Goal: Task Accomplishment & Management: Complete application form

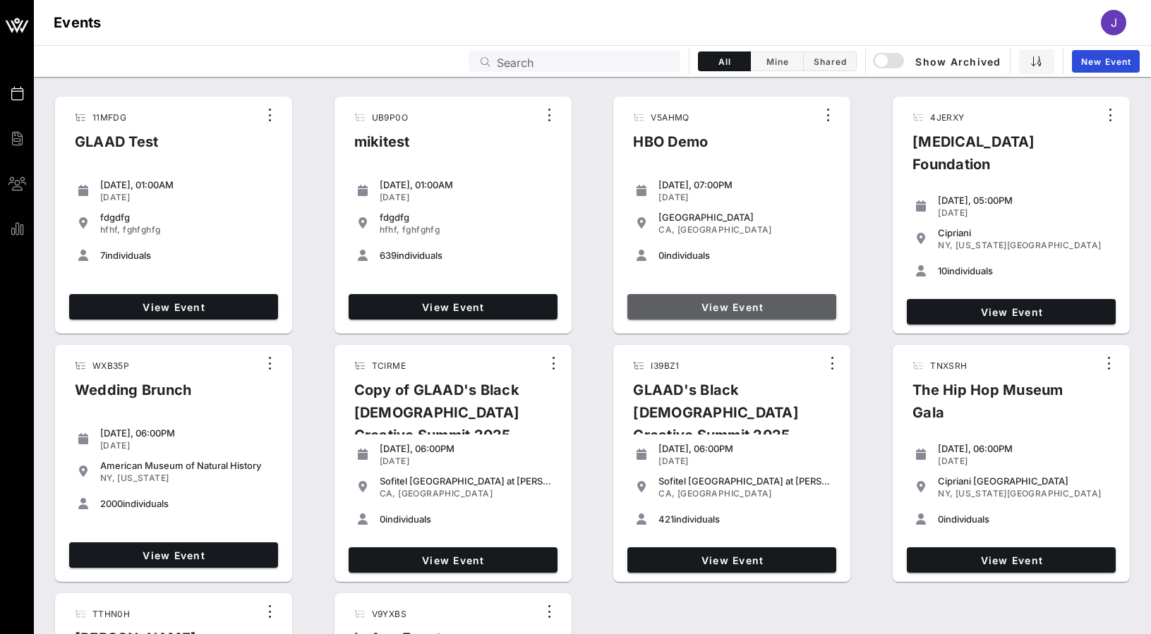
click at [779, 303] on span "View Event" at bounding box center [732, 307] width 198 height 12
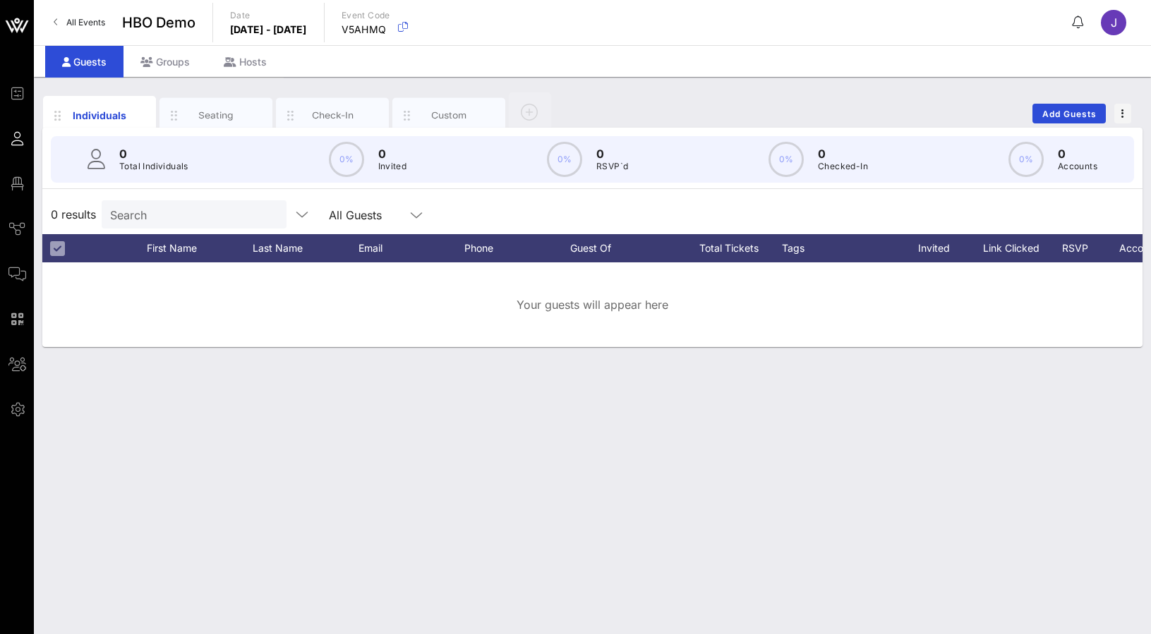
click at [1073, 22] on icon at bounding box center [1078, 22] width 11 height 1
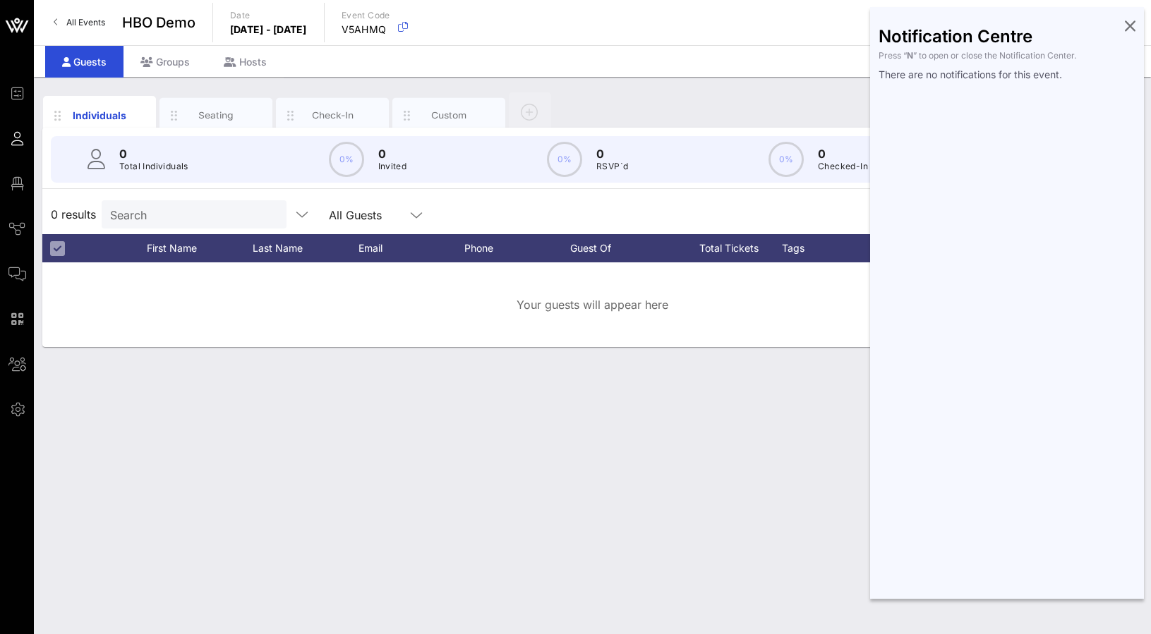
click at [1131, 24] on icon at bounding box center [1130, 25] width 11 height 3
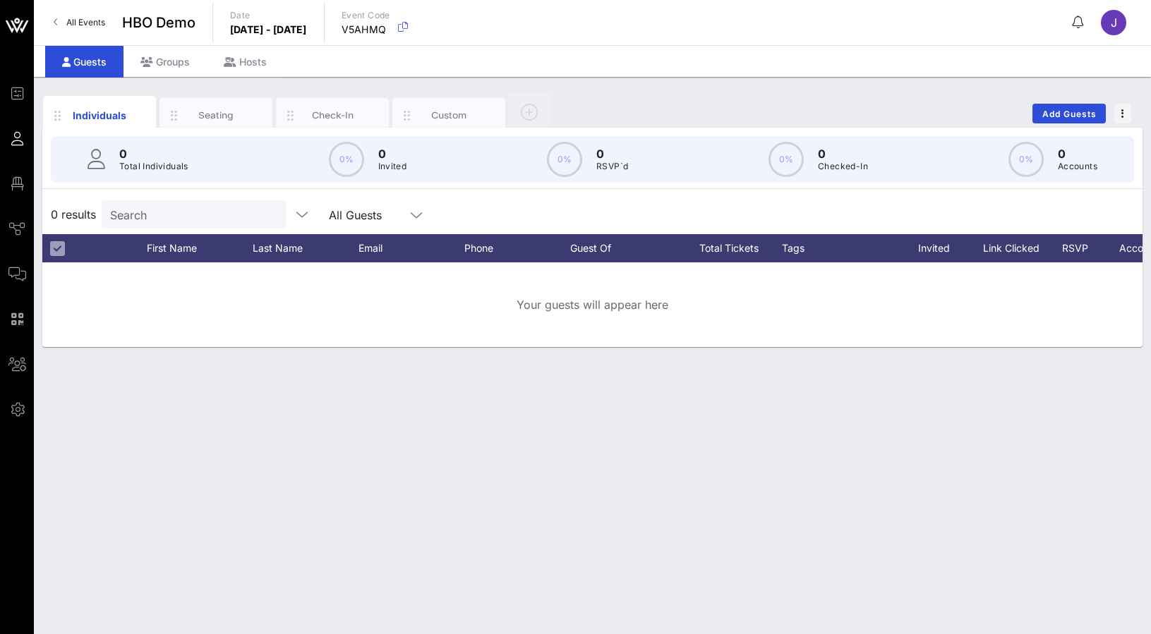
click at [90, 23] on span "All Events" at bounding box center [85, 22] width 39 height 11
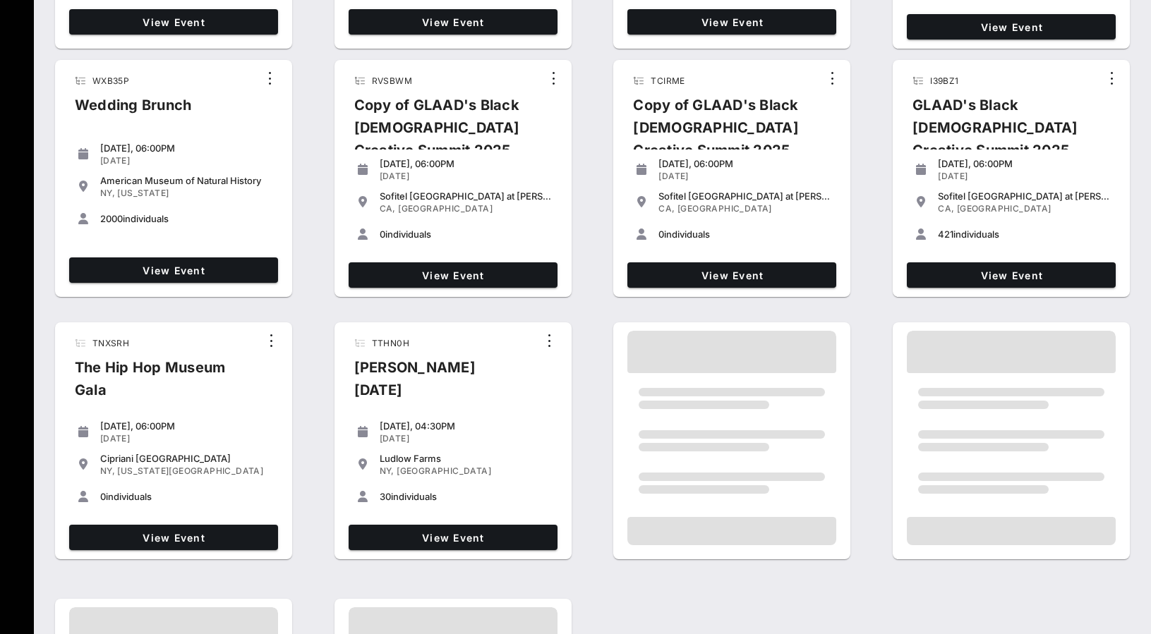
scroll to position [287, 0]
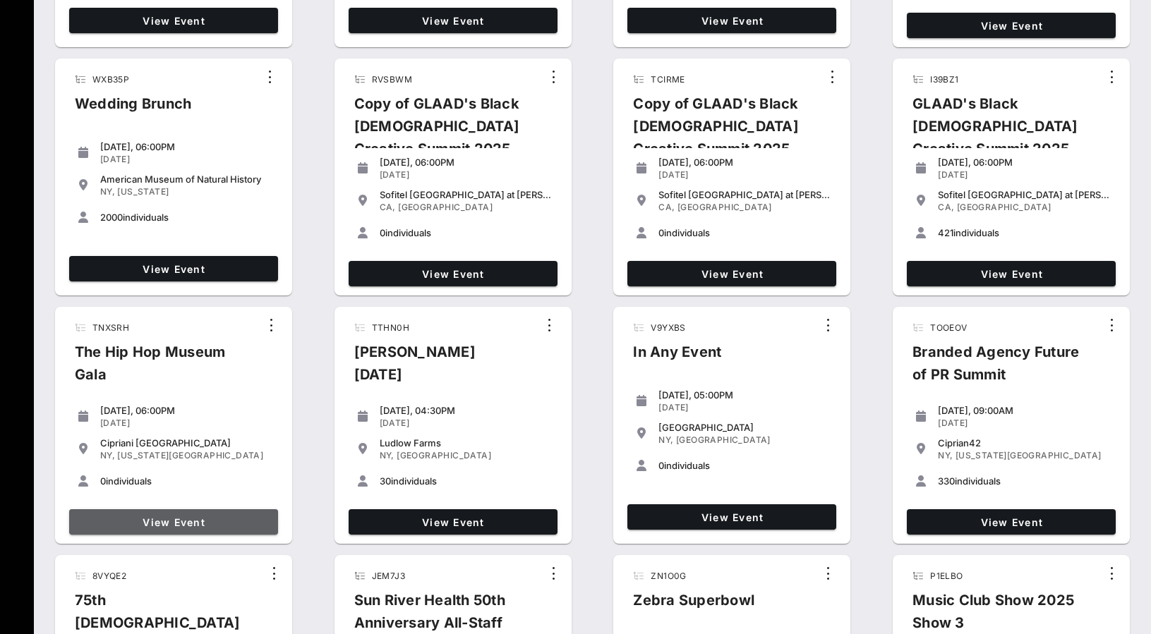
click at [241, 521] on span "View Event" at bounding box center [174, 523] width 198 height 12
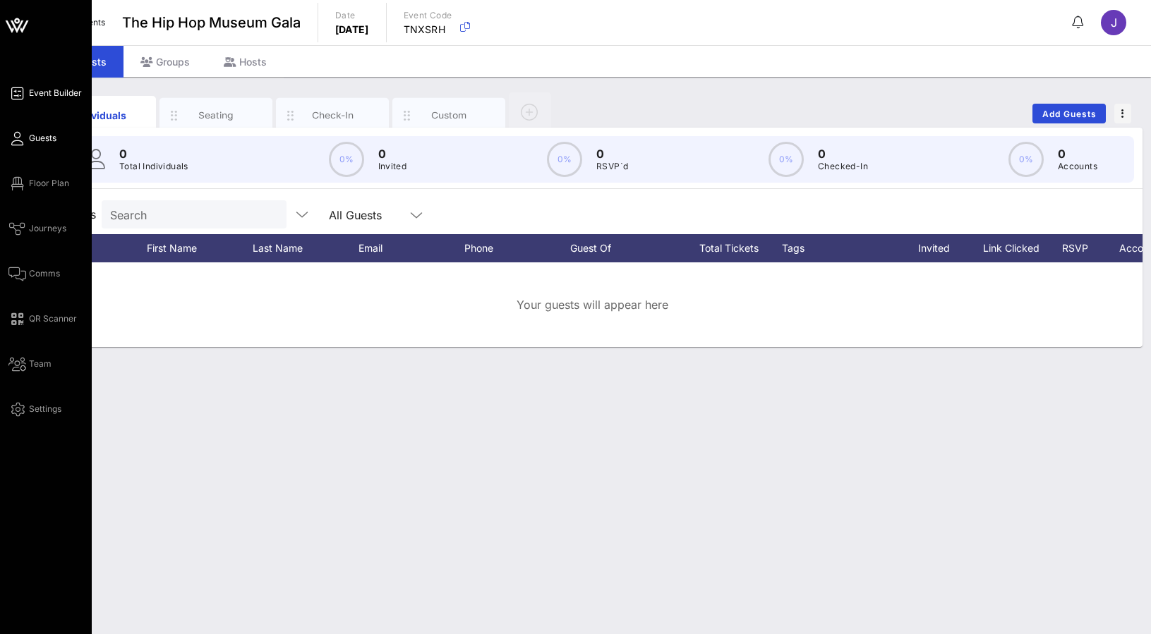
click at [37, 94] on span "Event Builder" at bounding box center [55, 93] width 53 height 13
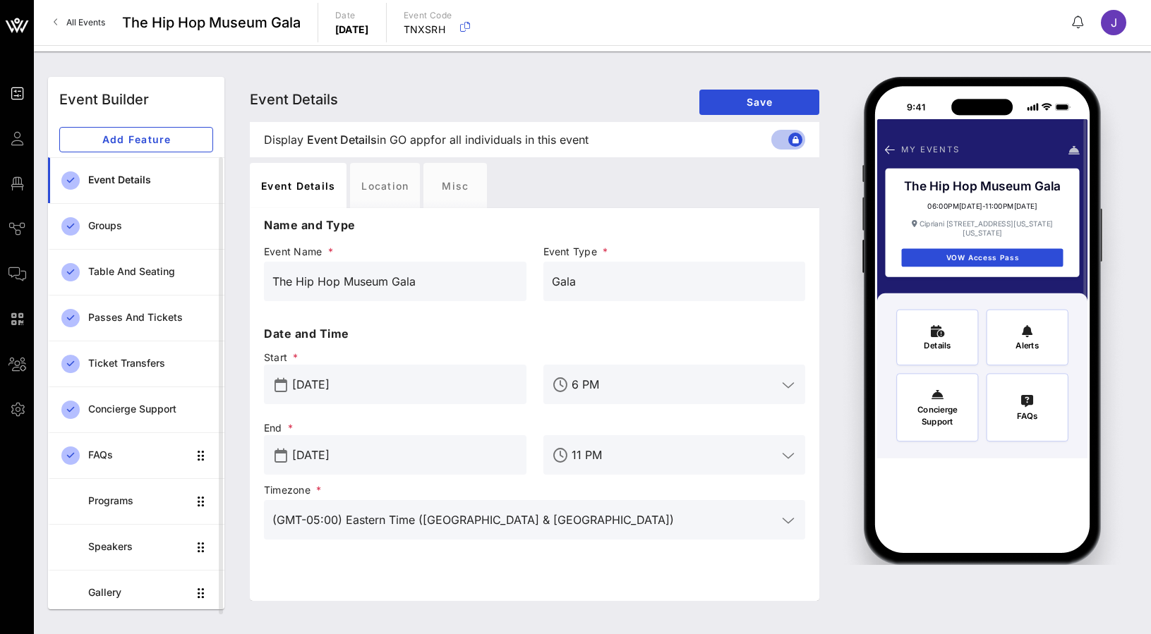
click at [70, 24] on span "All Events" at bounding box center [85, 22] width 39 height 11
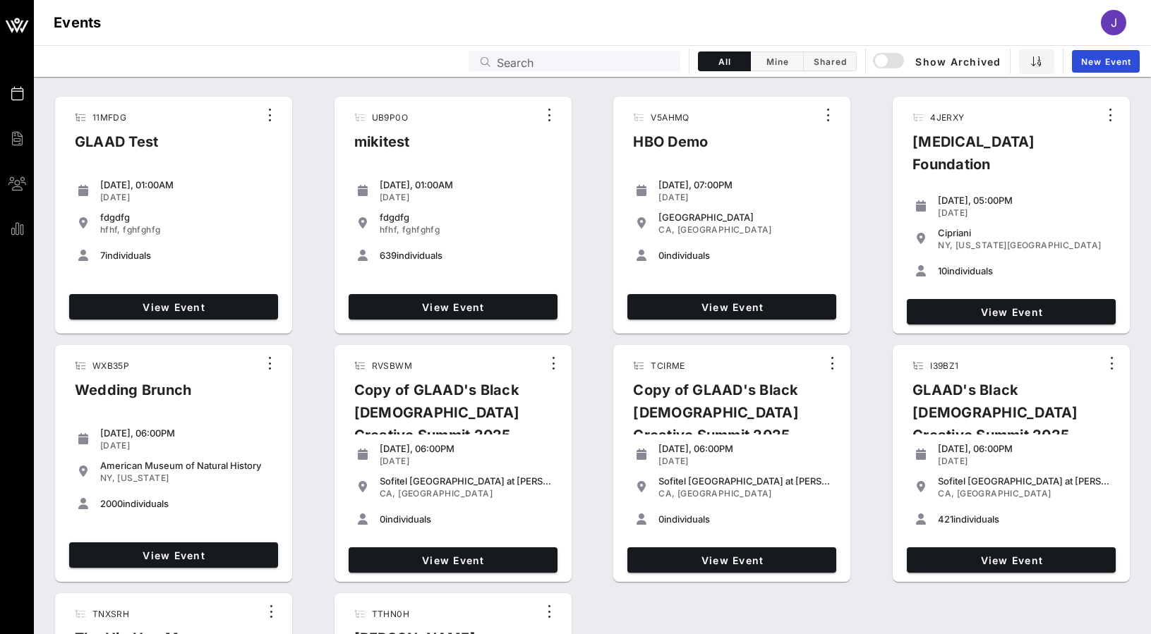
click at [1102, 60] on span "New Event" at bounding box center [1105, 61] width 51 height 11
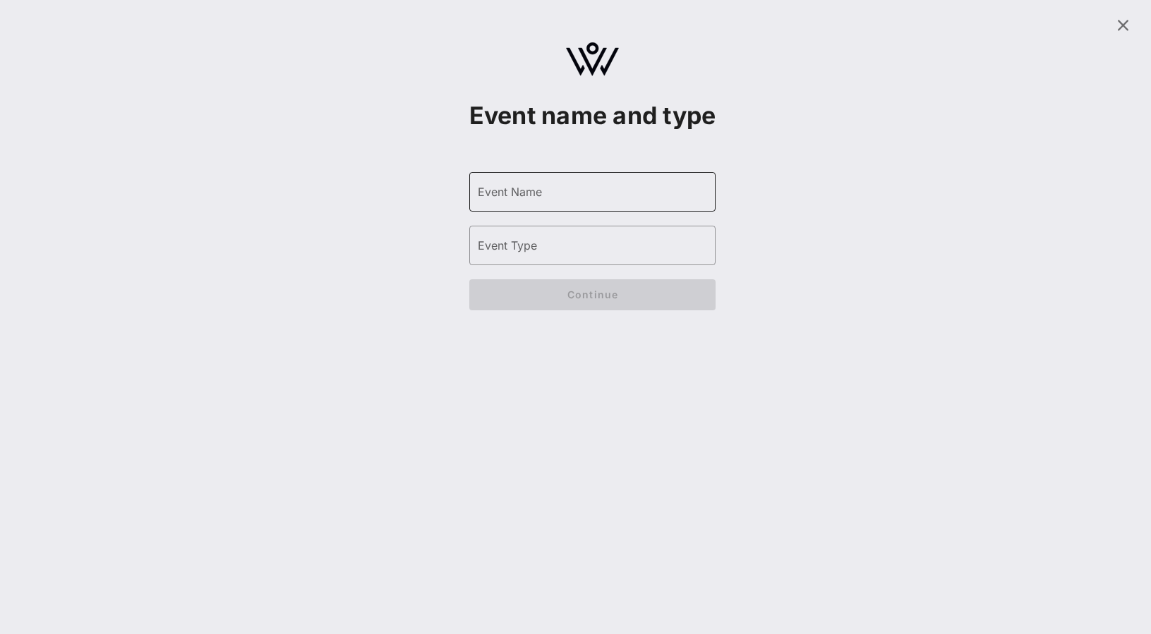
click at [657, 212] on div "Event Name" at bounding box center [593, 192] width 230 height 40
type input "even"
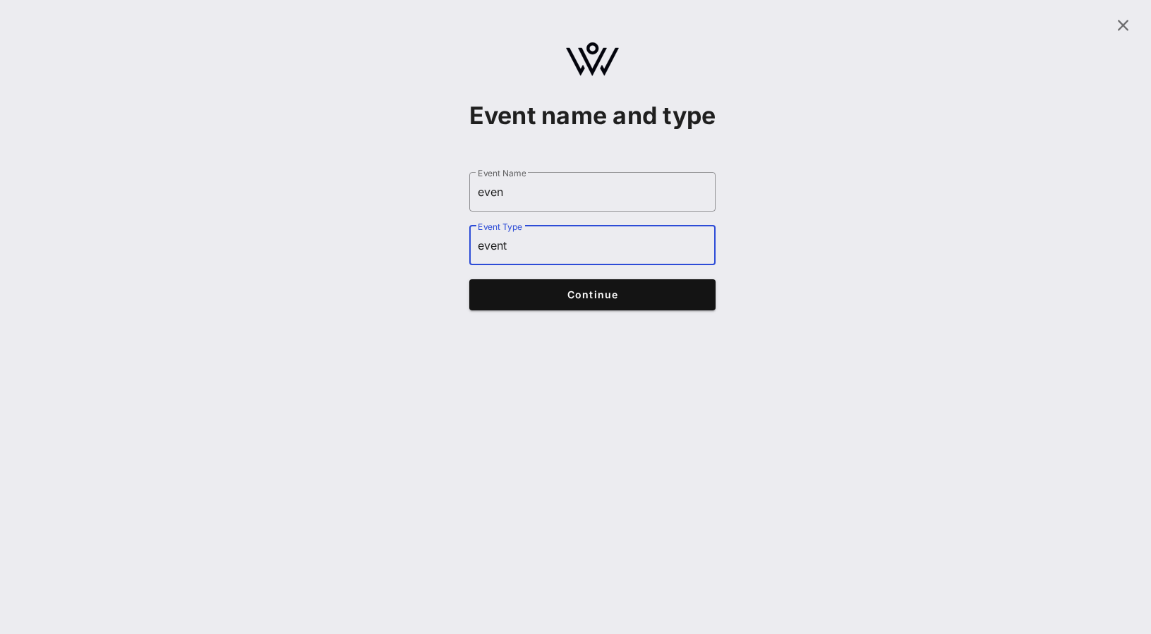
type input "event"
click at [689, 310] on button "Continue" at bounding box center [592, 294] width 247 height 31
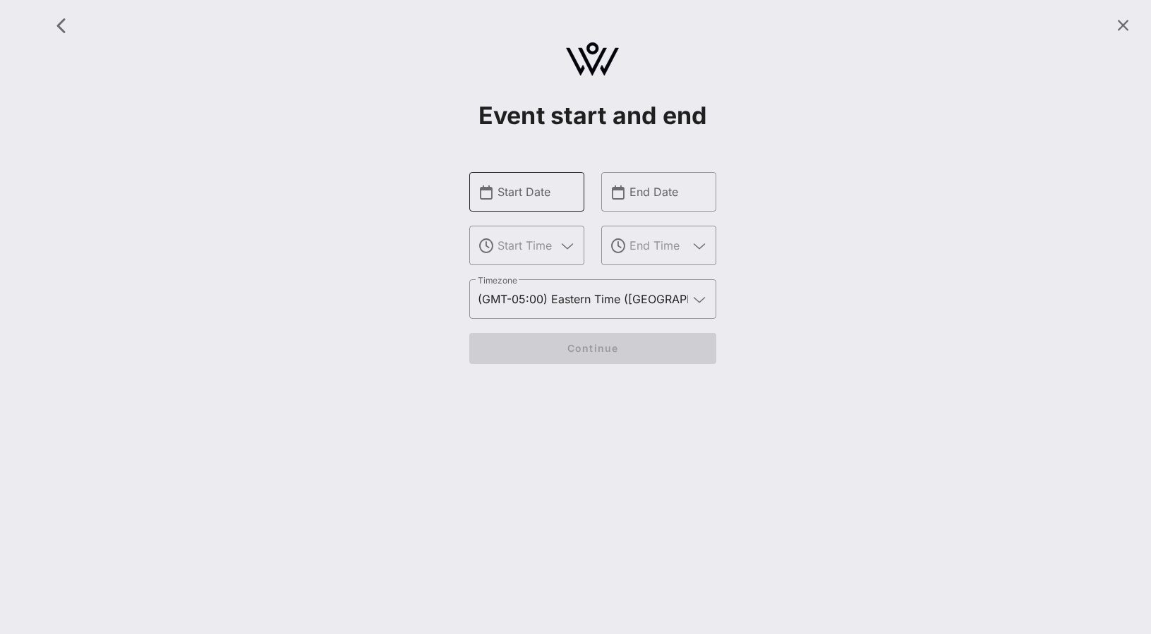
click at [505, 200] on input "Start Date" at bounding box center [536, 192] width 78 height 23
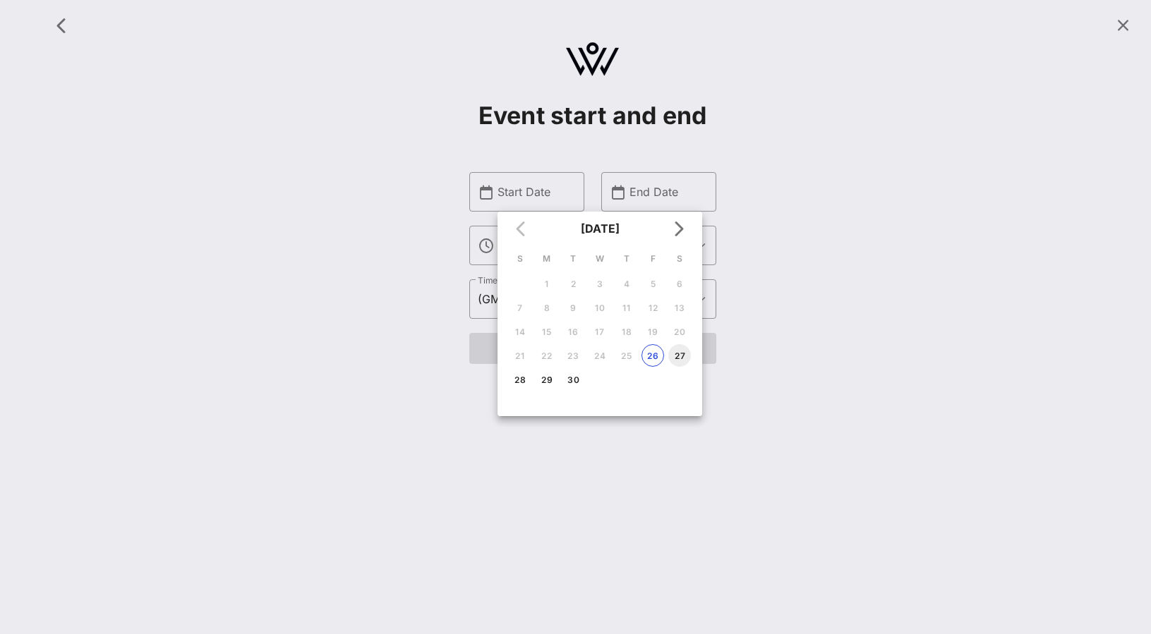
click at [677, 356] on div "27" at bounding box center [679, 356] width 23 height 11
type input "Sep 27, 2025"
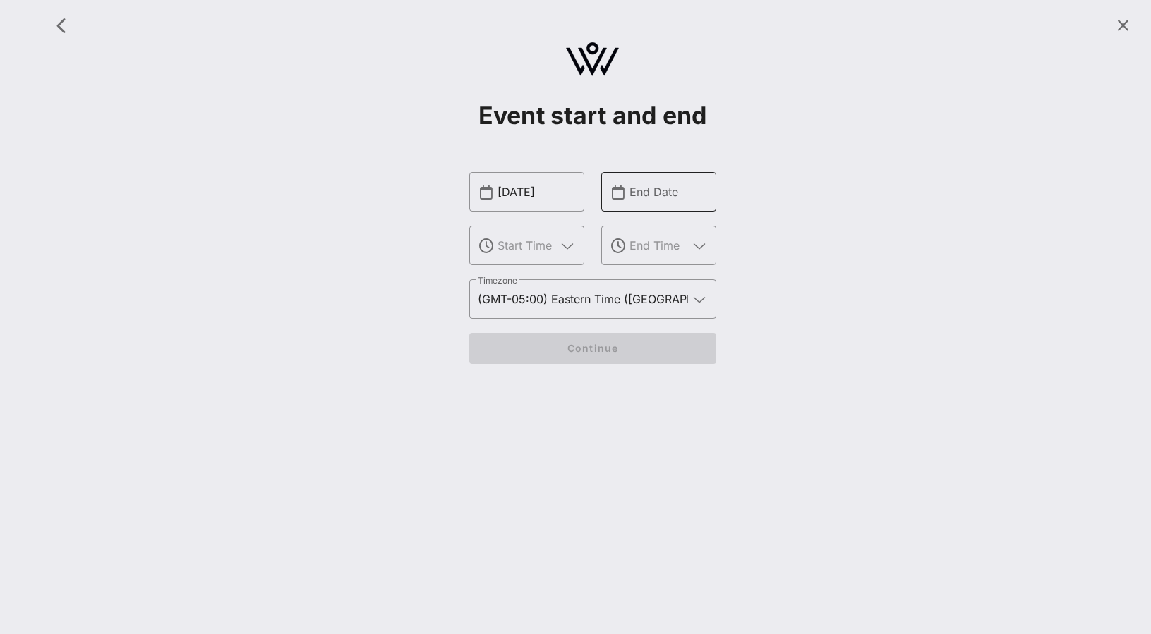
click at [661, 204] on div "End Date" at bounding box center [668, 192] width 78 height 40
click at [674, 192] on input "text" at bounding box center [668, 192] width 78 height 23
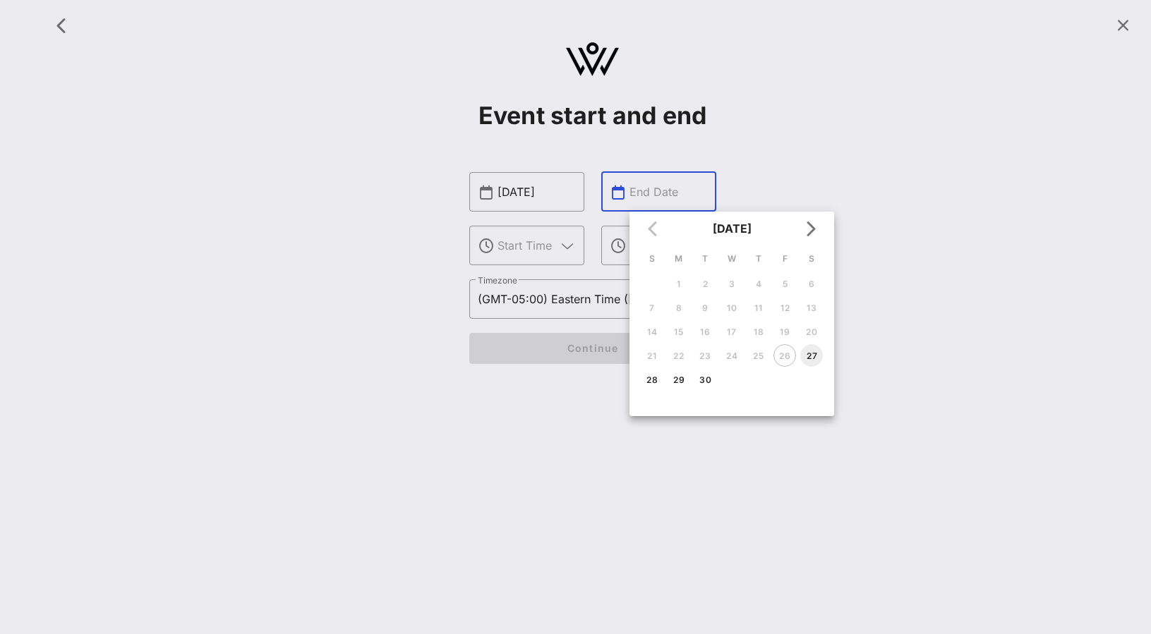
click at [814, 353] on div "27" at bounding box center [811, 356] width 23 height 11
type input "Sep 27, 2025"
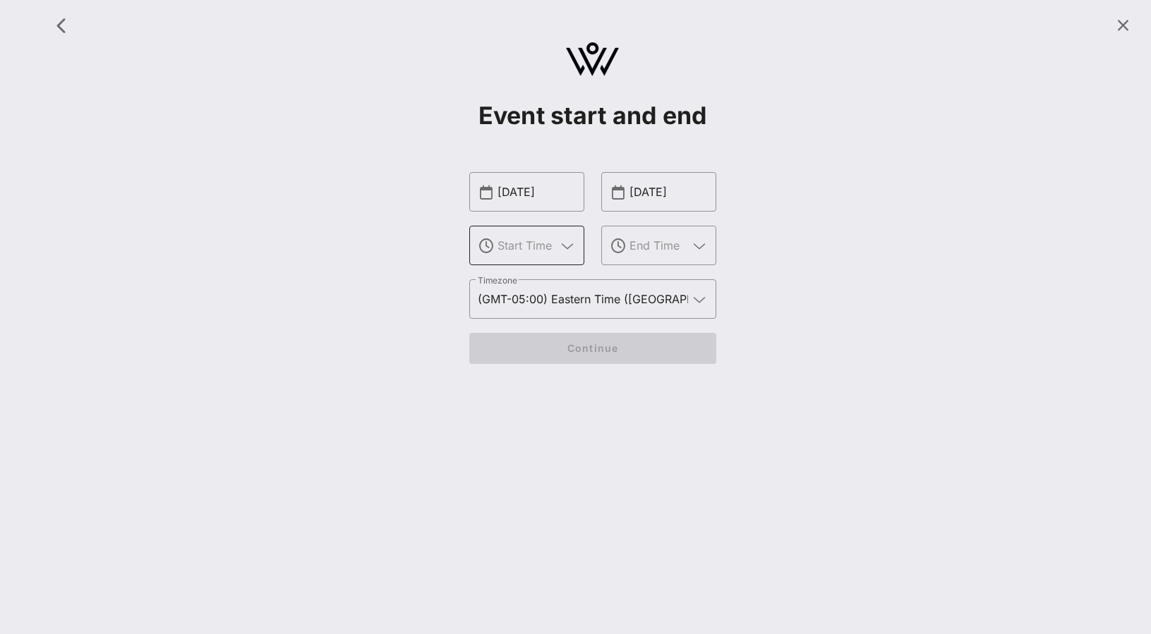
click at [544, 250] on input "text" at bounding box center [526, 245] width 59 height 23
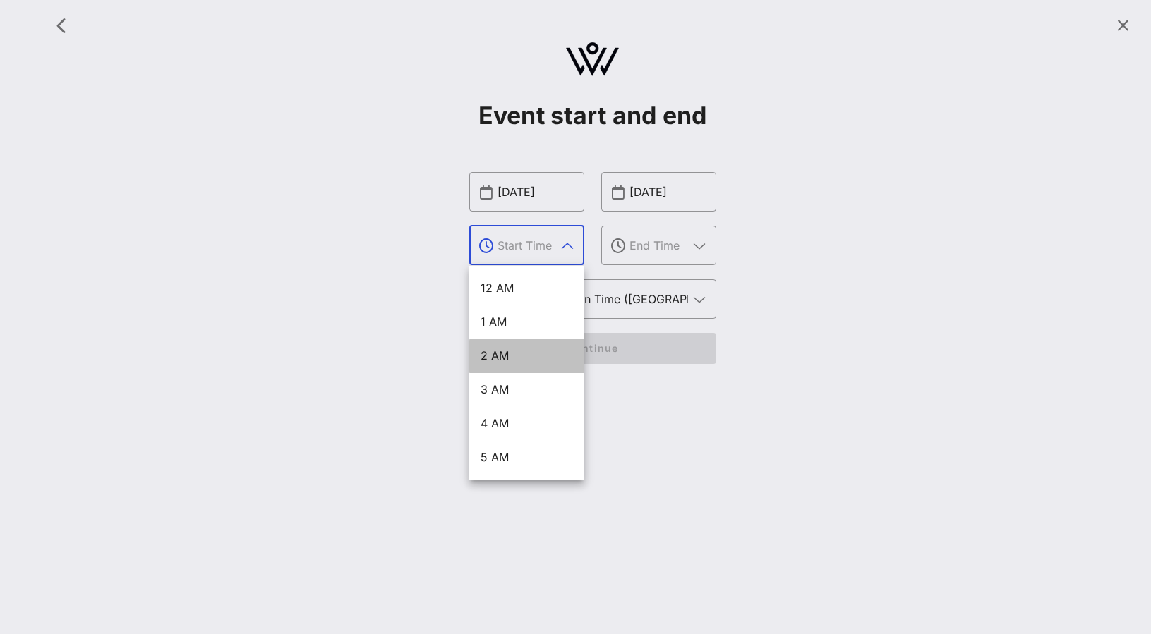
click at [514, 355] on div "2 AM" at bounding box center [527, 355] width 92 height 13
type input "2 AM"
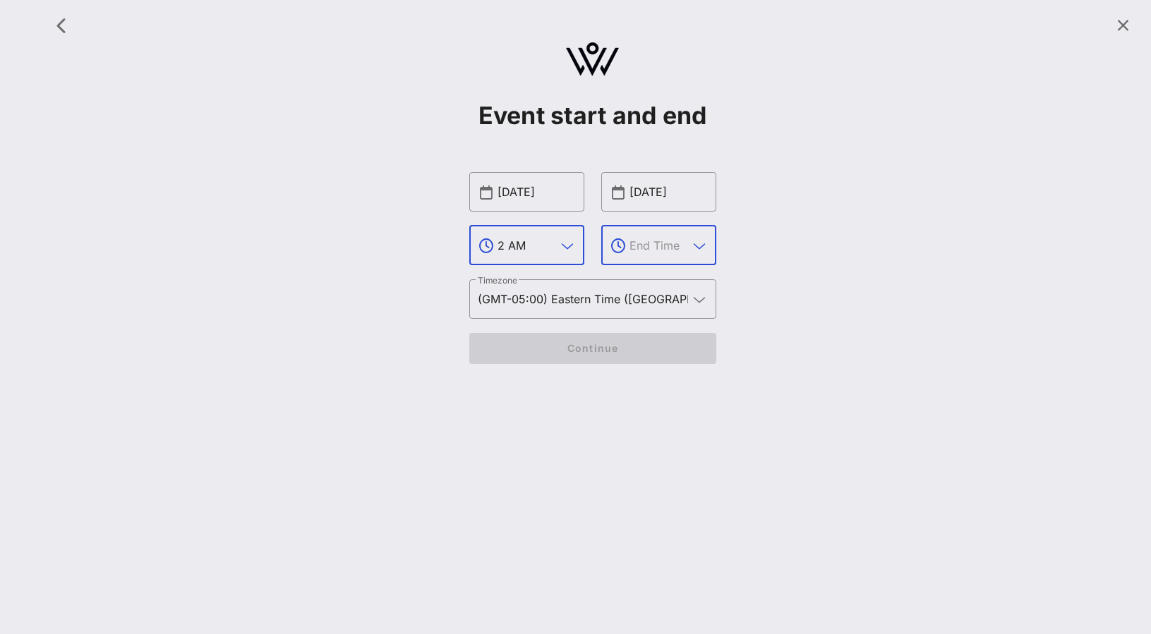
click at [642, 255] on input "text" at bounding box center [658, 245] width 59 height 23
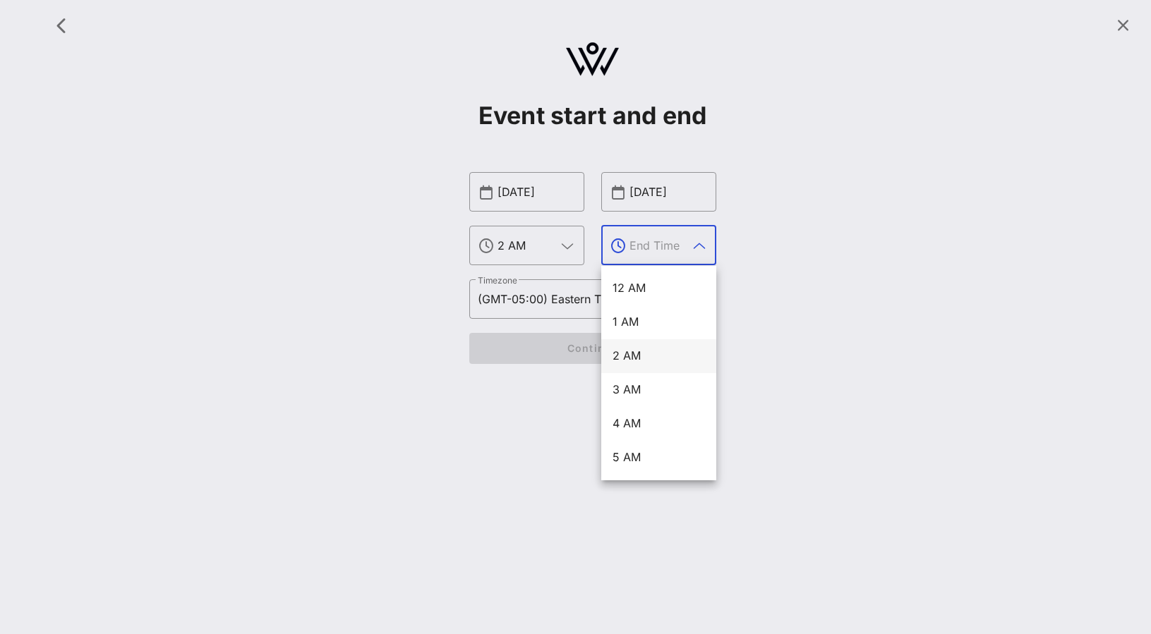
click at [639, 358] on div "2 AM" at bounding box center [659, 355] width 92 height 13
type input "2 AM"
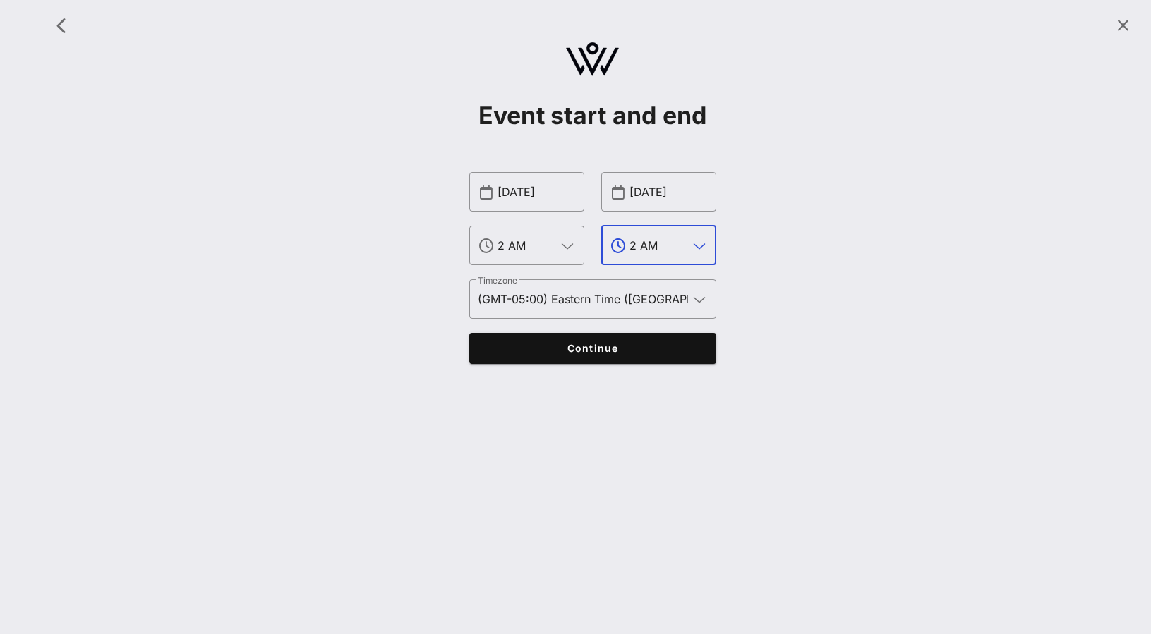
click at [634, 351] on span "Continue" at bounding box center [592, 348] width 219 height 12
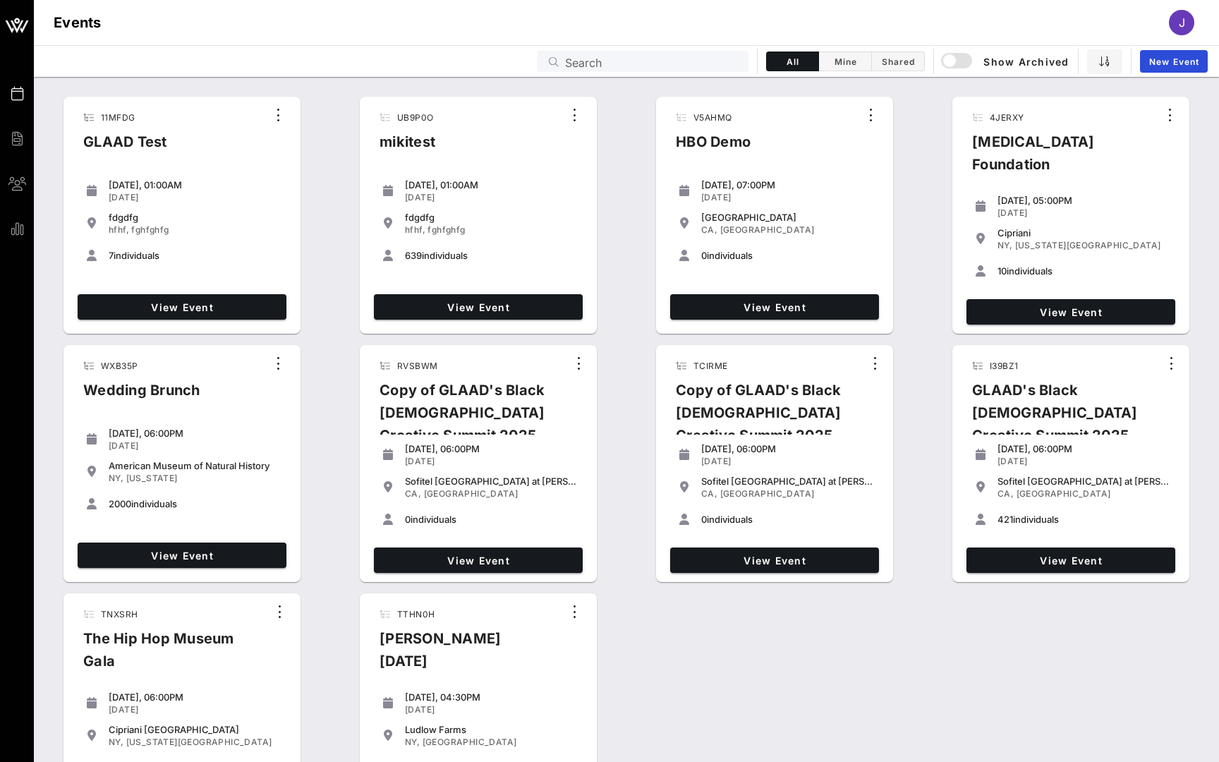
click at [609, 67] on input "Search" at bounding box center [652, 61] width 175 height 18
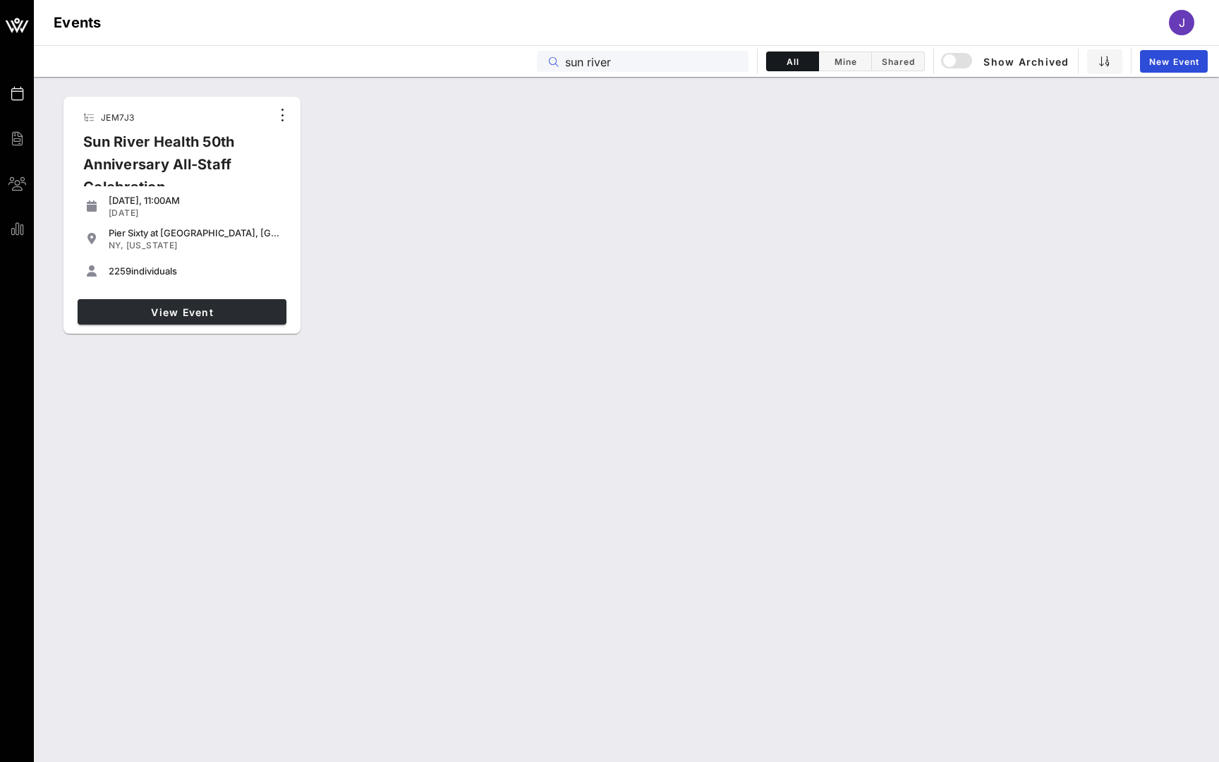
type input "sun river"
click at [224, 304] on link "View Event" at bounding box center [182, 311] width 209 height 25
